Goal: Check status: Check status

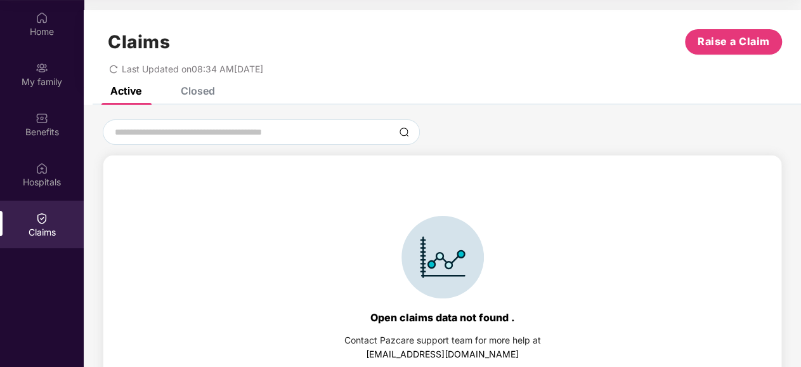
click at [44, 212] on img at bounding box center [42, 218] width 13 height 13
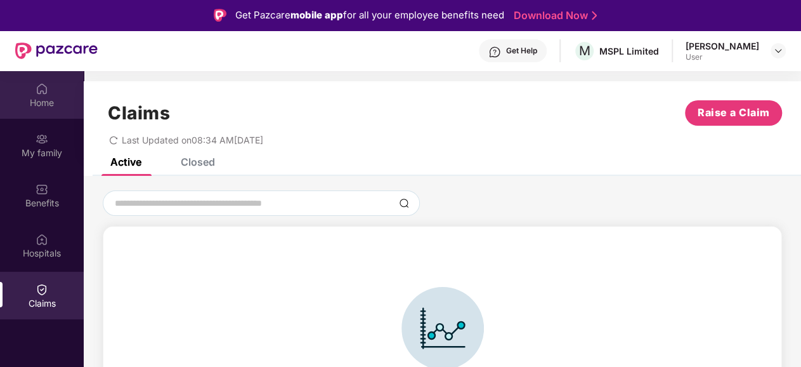
click at [46, 96] on div "Home" at bounding box center [42, 102] width 84 height 13
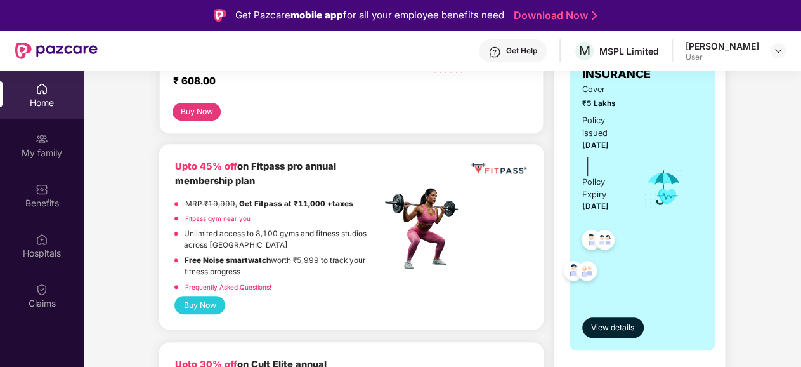
scroll to position [190, 0]
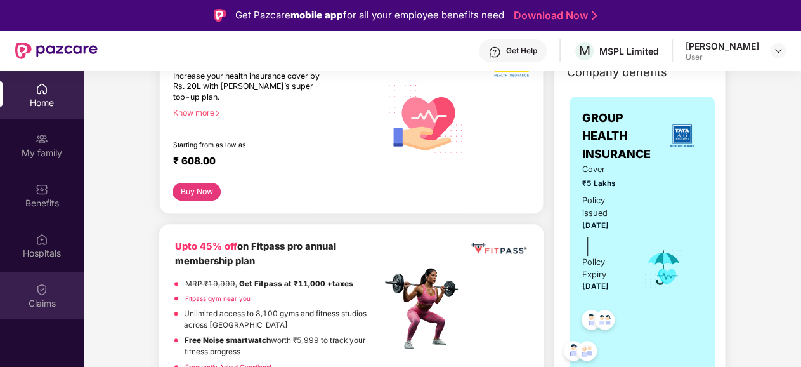
click at [51, 281] on div "Claims" at bounding box center [42, 295] width 84 height 48
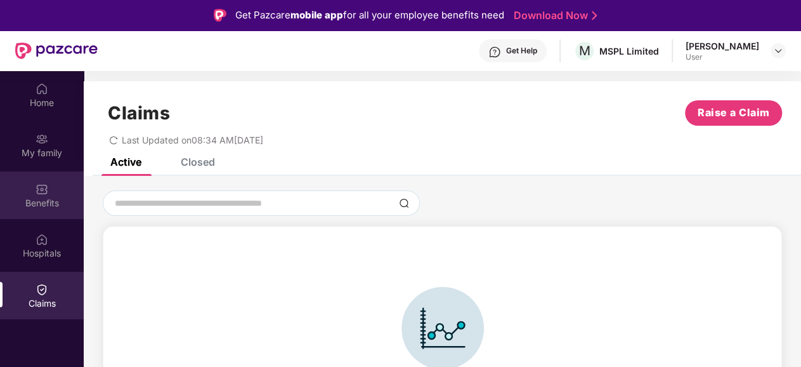
click at [46, 195] on div "Benefits" at bounding box center [42, 195] width 84 height 48
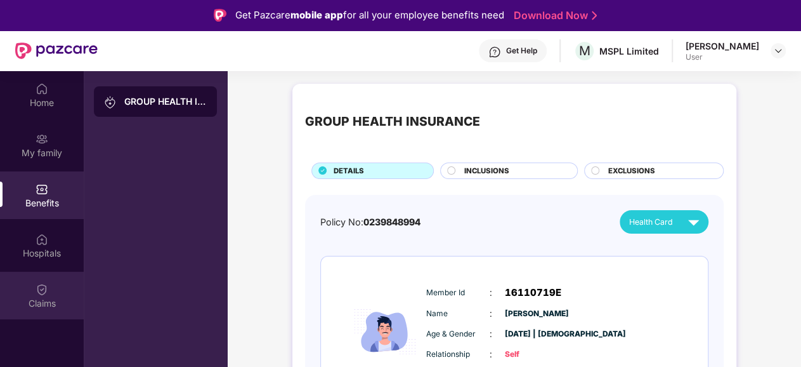
click at [48, 289] on div "Claims" at bounding box center [42, 295] width 84 height 48
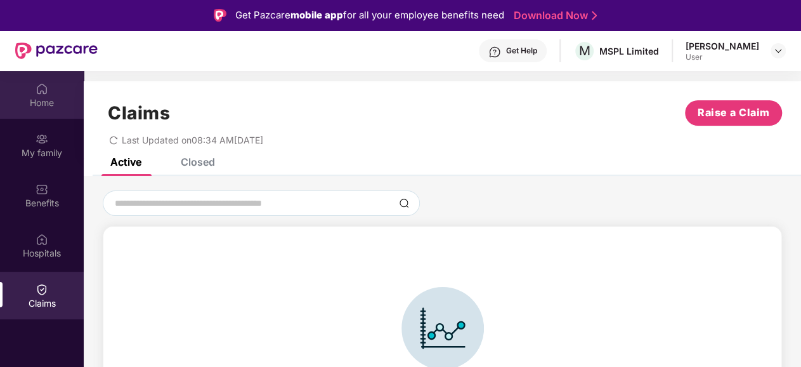
click at [56, 104] on div "Home" at bounding box center [42, 102] width 84 height 13
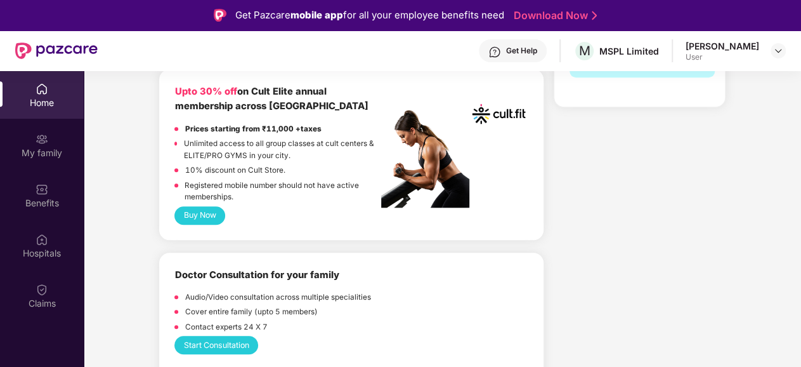
scroll to position [507, 0]
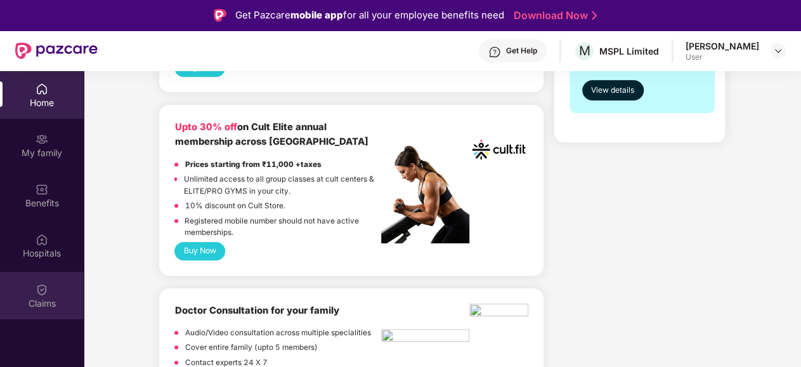
click at [47, 301] on div "Claims" at bounding box center [42, 303] width 84 height 13
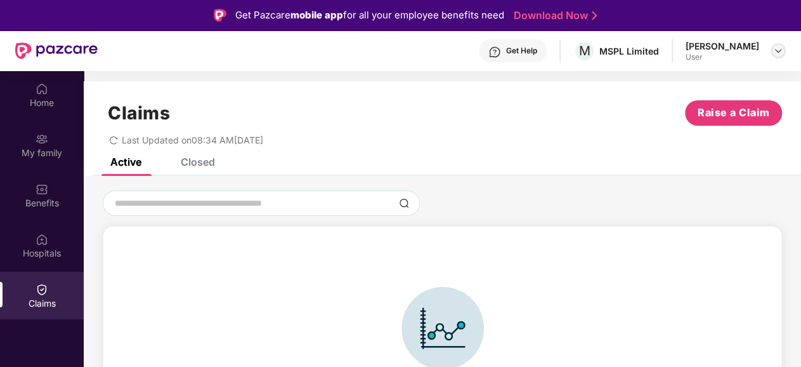
click at [779, 48] on img at bounding box center [778, 51] width 10 height 10
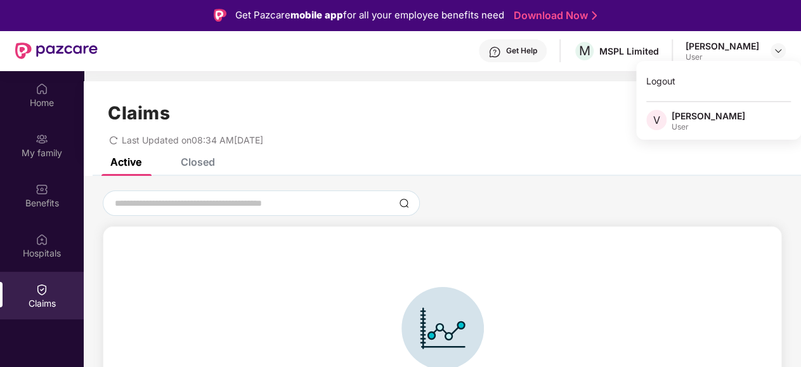
click at [563, 322] on div "Open claims data not found . Contact Pazcare support team for more help at [EMA…" at bounding box center [442, 359] width 665 height 240
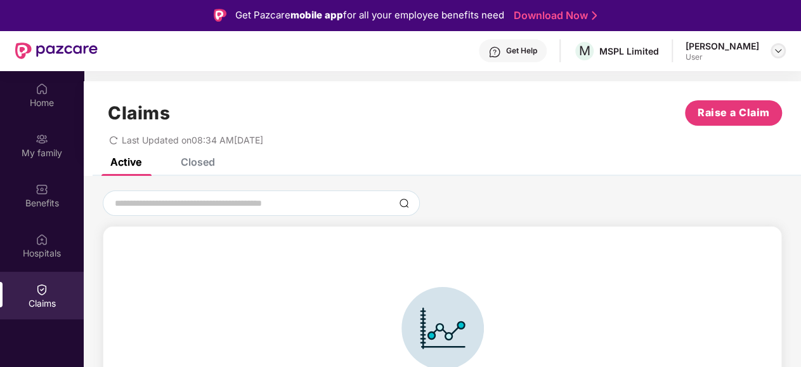
click at [778, 54] on img at bounding box center [778, 51] width 10 height 10
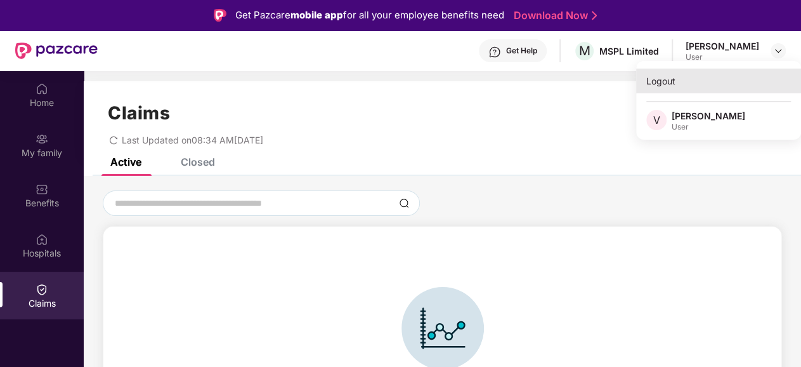
click at [693, 87] on div "Logout" at bounding box center [718, 80] width 165 height 25
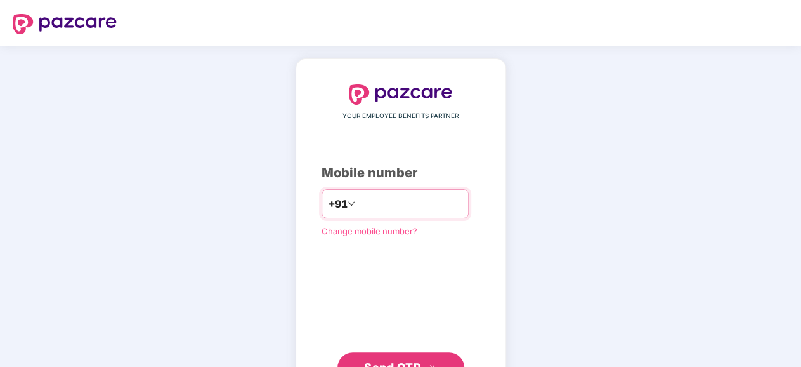
click at [390, 210] on input "number" at bounding box center [410, 203] width 104 height 20
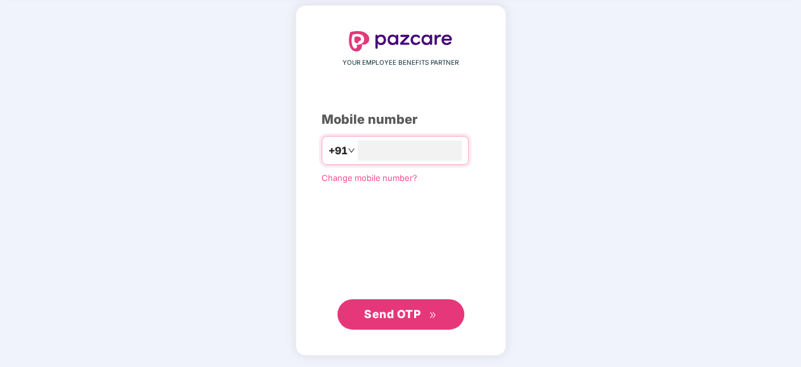
type input "**********"
click at [406, 308] on span "Send OTP" at bounding box center [392, 313] width 56 height 13
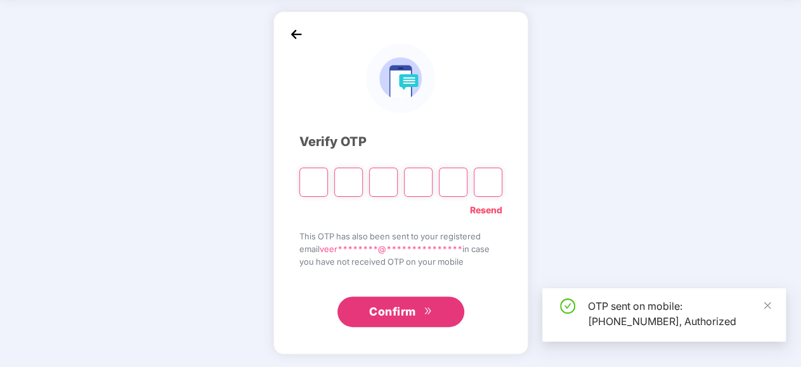
scroll to position [47, 0]
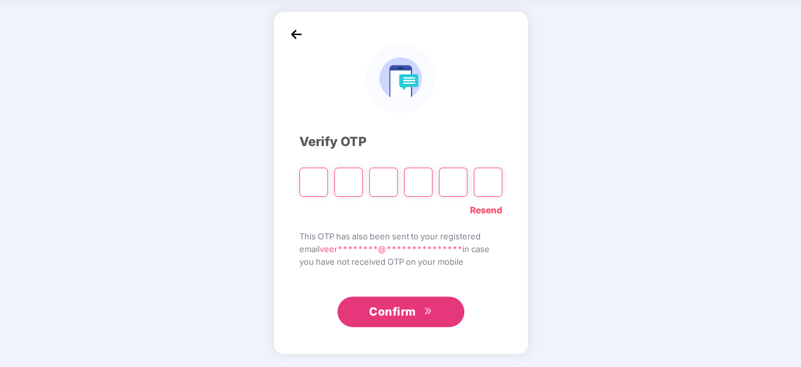
type input "*"
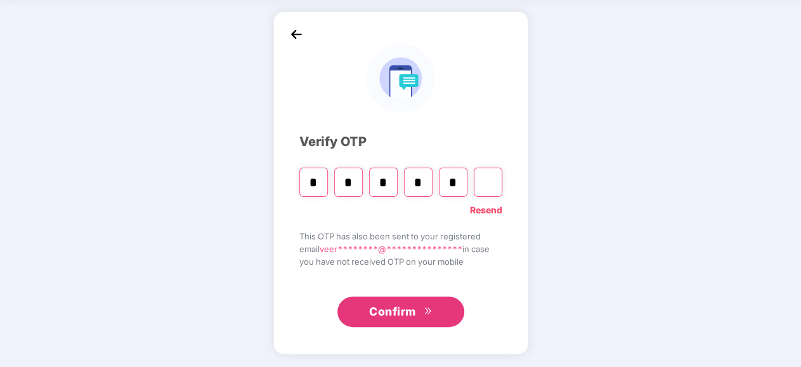
type input "*"
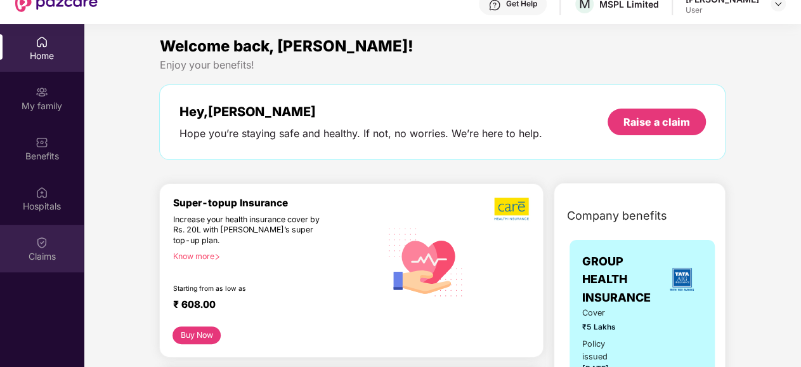
click at [49, 249] on div "Claims" at bounding box center [42, 249] width 84 height 48
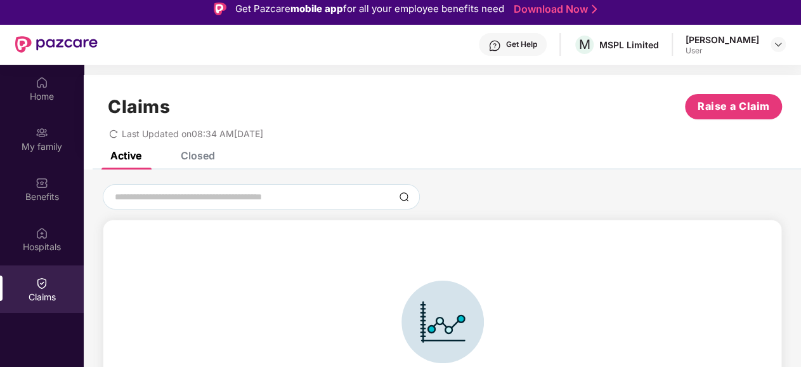
scroll to position [0, 0]
